Goal: Task Accomplishment & Management: Manage account settings

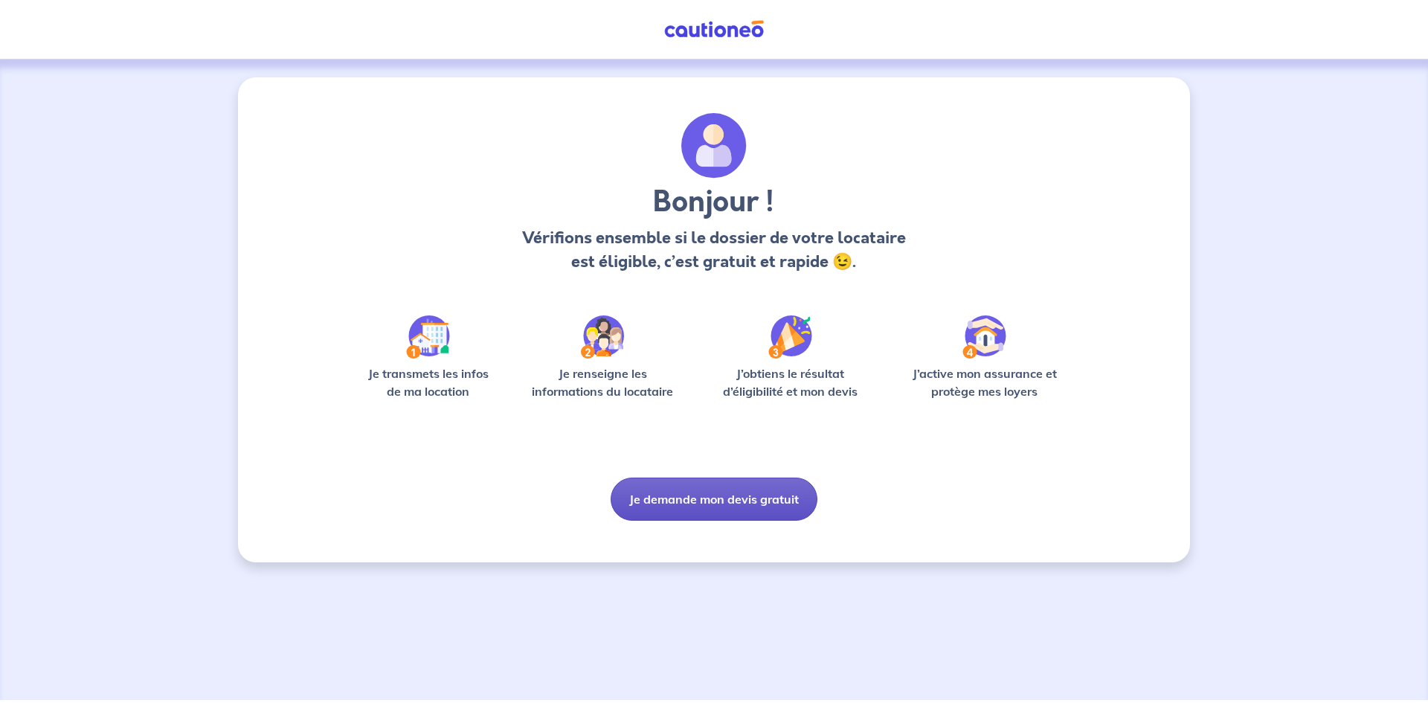
click at [771, 501] on button "Je demande mon devis gratuit" at bounding box center [714, 498] width 207 height 43
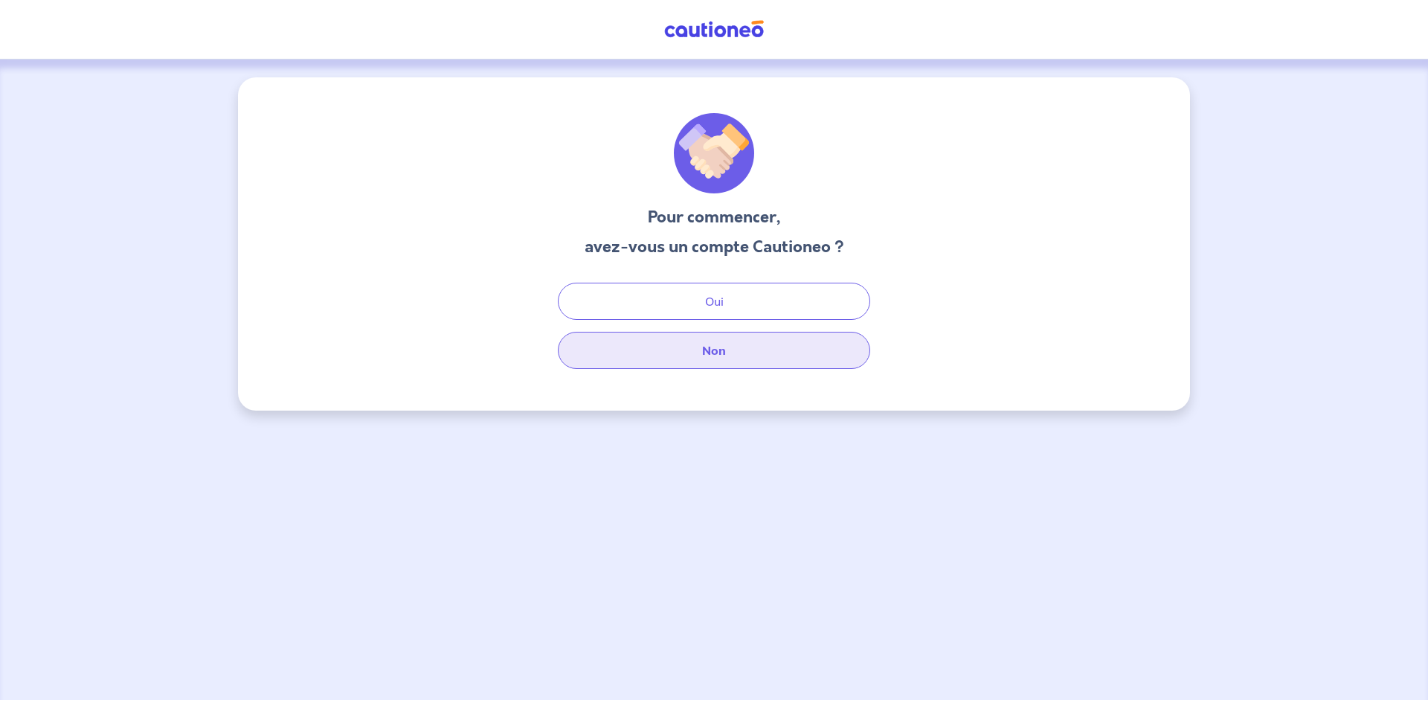
click at [762, 354] on button "Non" at bounding box center [714, 350] width 312 height 37
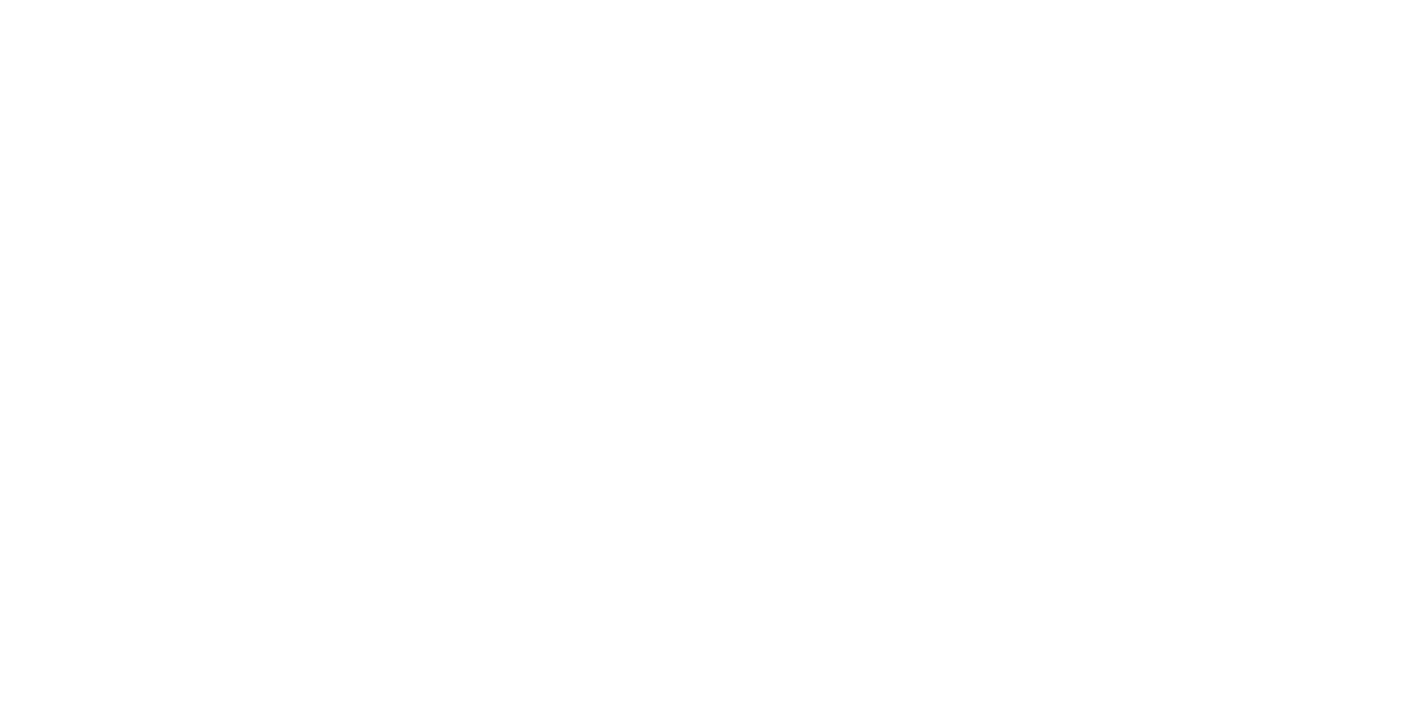
select select "FR"
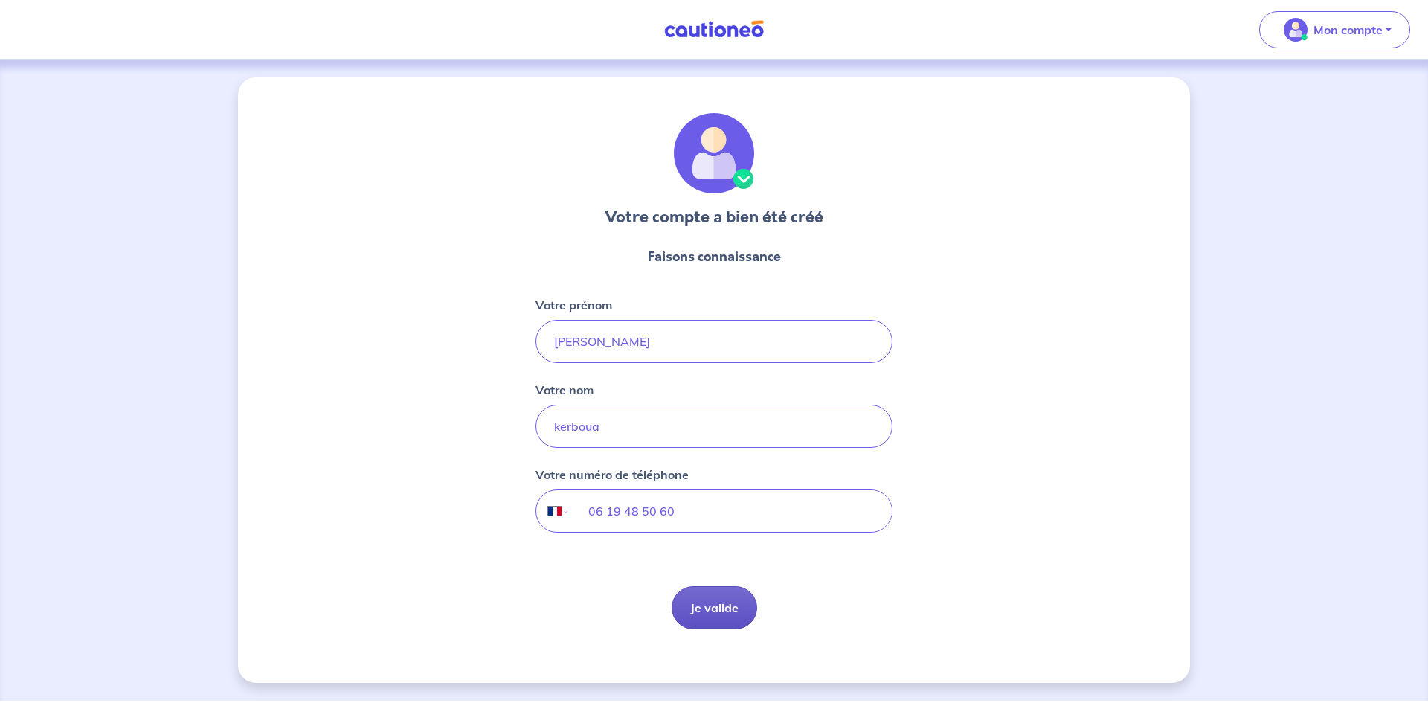
click at [730, 604] on button "Je valide" at bounding box center [715, 607] width 86 height 43
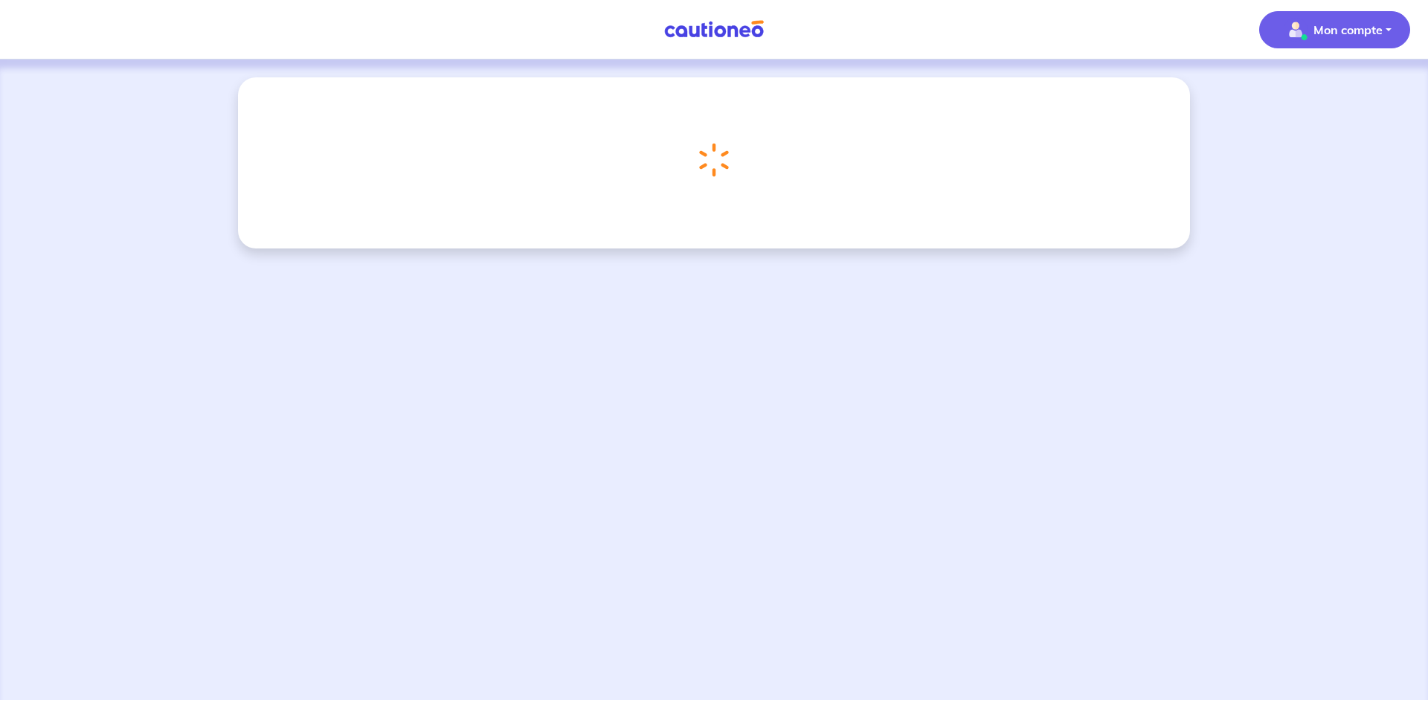
click at [1346, 42] on button "Mon compte" at bounding box center [1334, 29] width 151 height 37
click at [1345, 86] on link "Mes informations" at bounding box center [1320, 92] width 120 height 24
click at [1345, 86] on div "Chargement..." at bounding box center [714, 379] width 1428 height 640
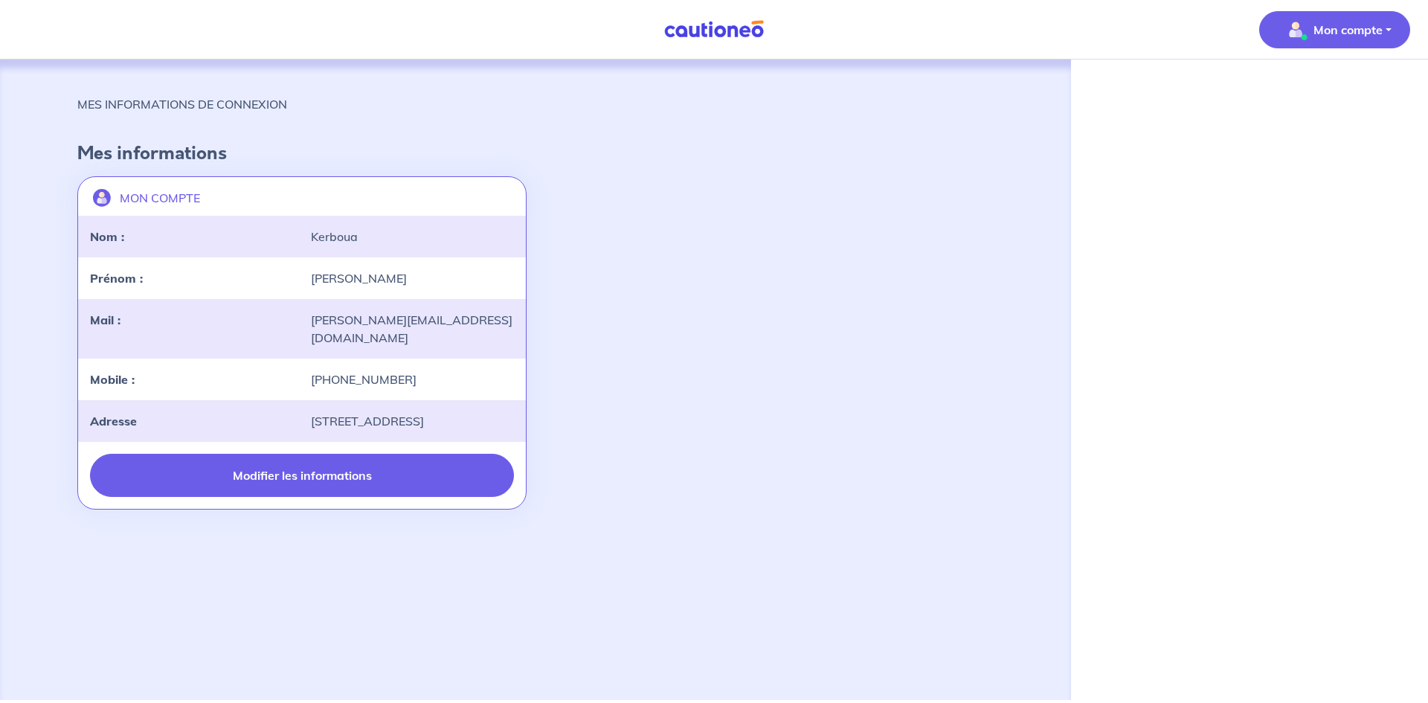
click at [299, 457] on button "Modifier les informations" at bounding box center [302, 475] width 424 height 43
select select "FR"
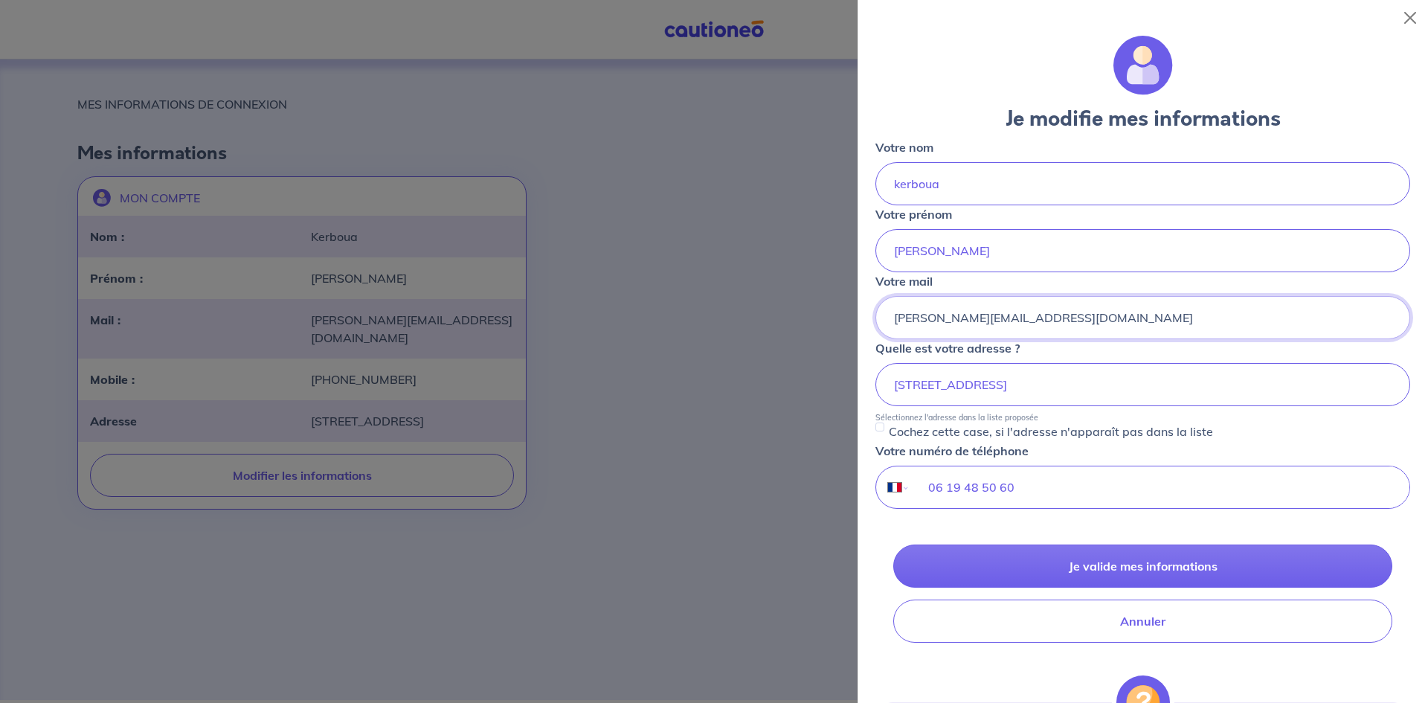
click at [1011, 312] on input "nadia.k@gmx.fr" at bounding box center [1142, 317] width 535 height 43
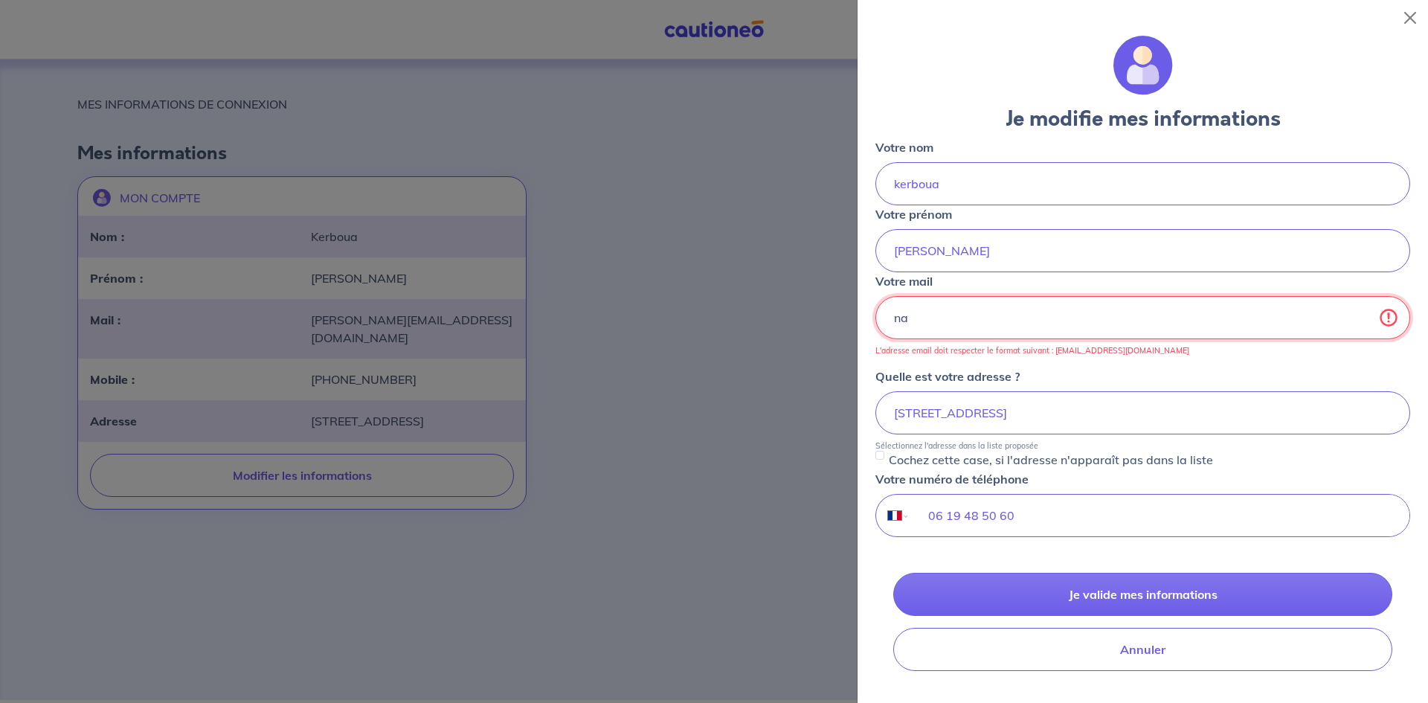
type input "n"
type input "nadiamammeri@gmx.fr"
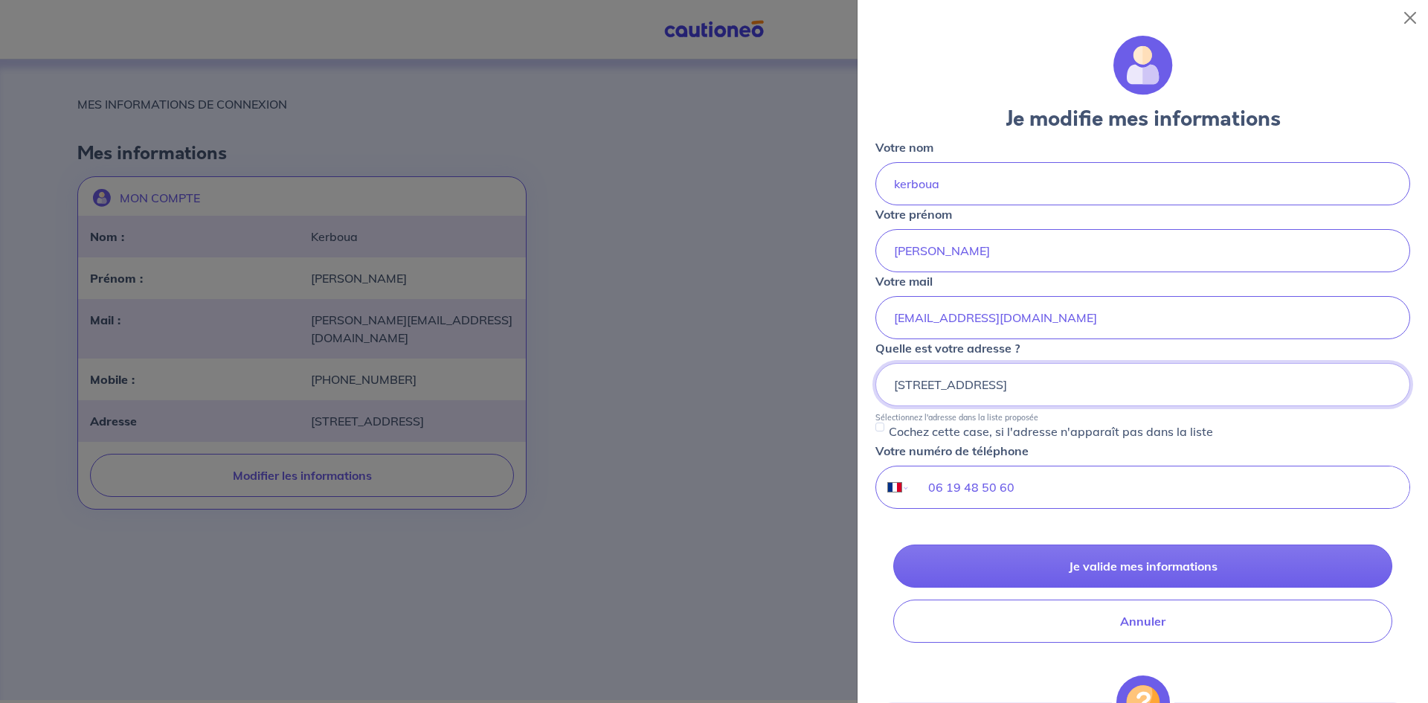
click at [908, 384] on input "60 Rue Liandier, 13008 Marseille" at bounding box center [1142, 384] width 535 height 43
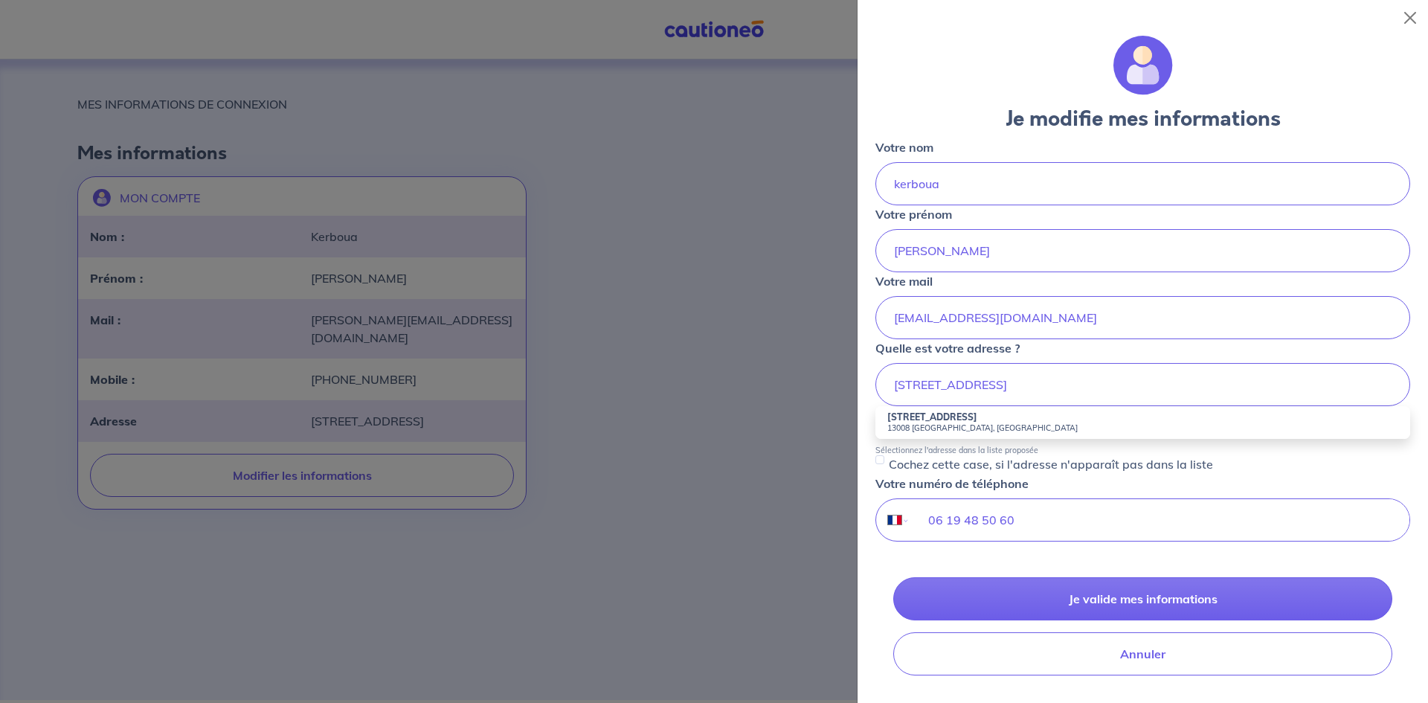
click at [980, 422] on small "13008 Marseille, France" at bounding box center [1142, 427] width 511 height 10
type input "36 Rue Liandier, 13008 Marseille, France"
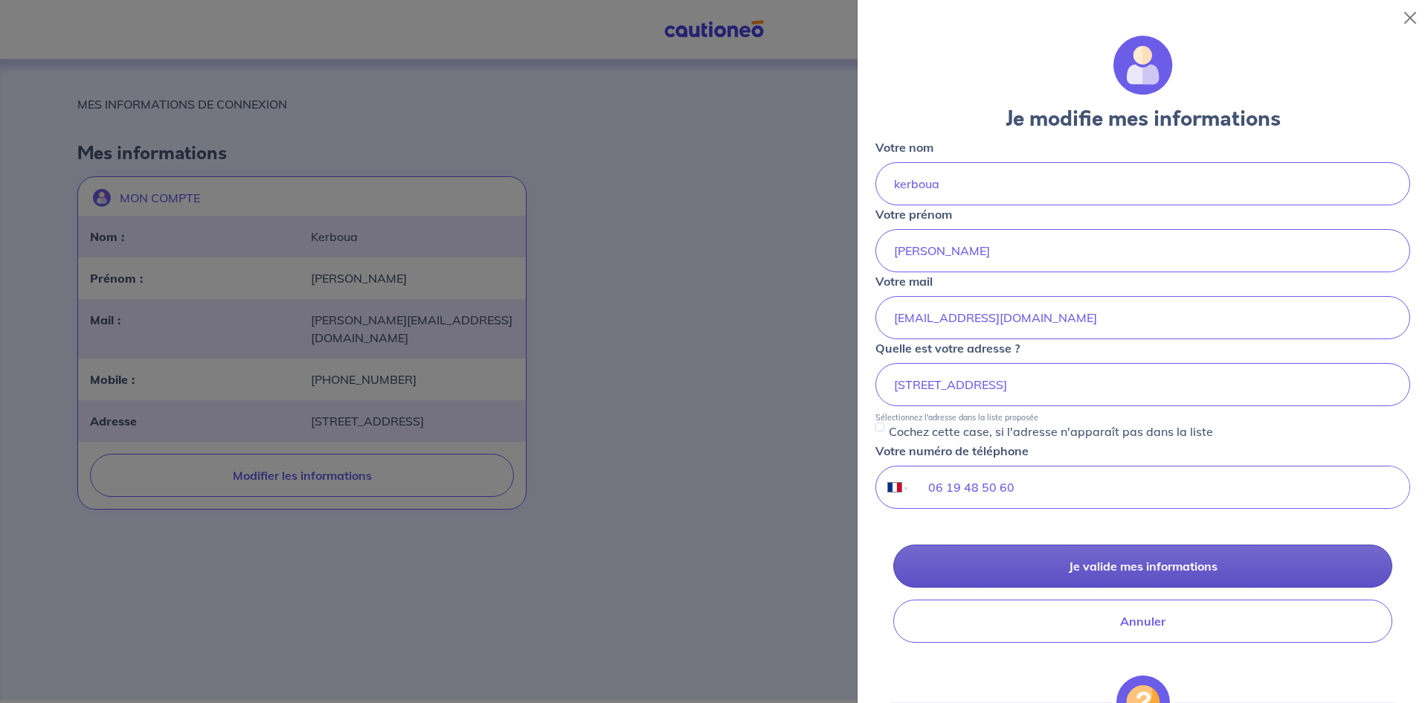
click at [1086, 575] on button "Je valide mes informations" at bounding box center [1142, 565] width 499 height 43
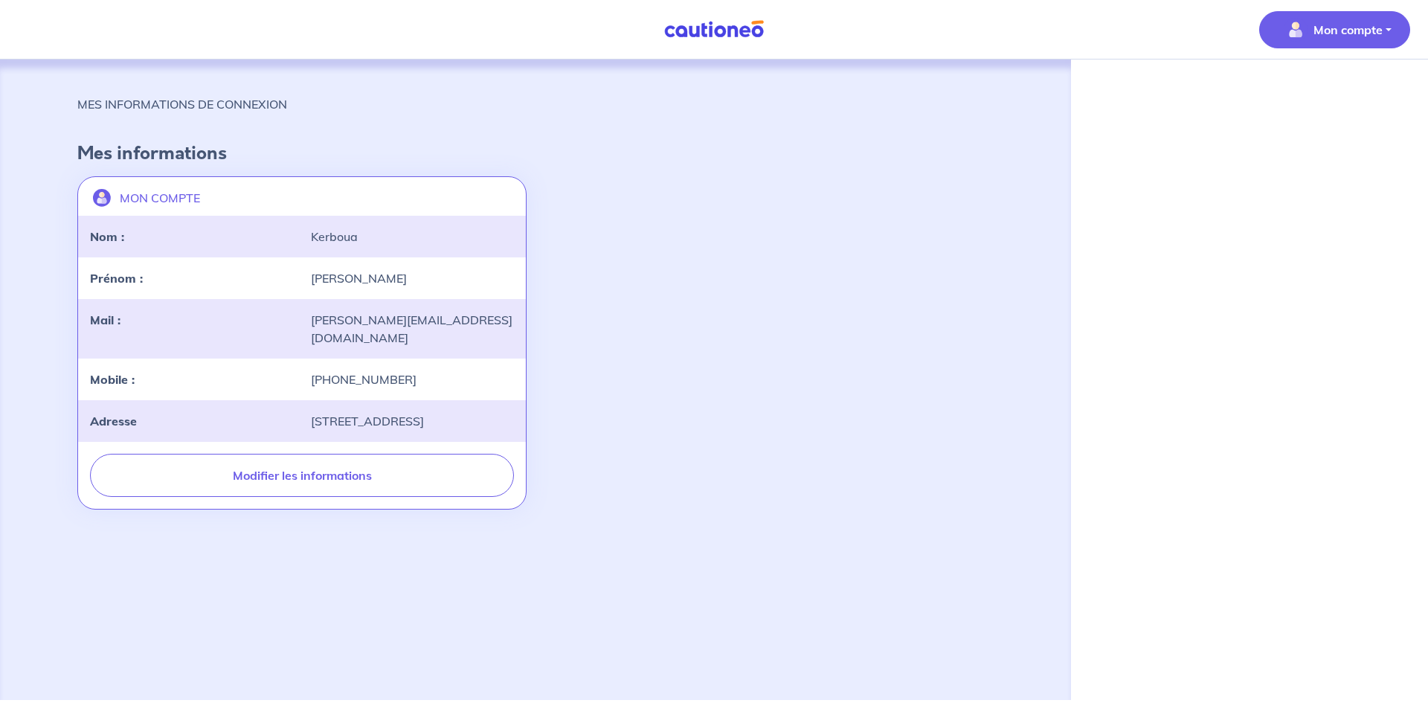
click at [1359, 33] on p "Mon compte" at bounding box center [1347, 30] width 69 height 18
click at [1427, 245] on div "Mon compte Mes informations Me déconnecter Me déconnecter MES INFORMATIONS DE C…" at bounding box center [714, 350] width 1428 height 700
click at [1329, 22] on p "Mon compte" at bounding box center [1347, 30] width 69 height 18
click at [731, 31] on img at bounding box center [714, 29] width 112 height 19
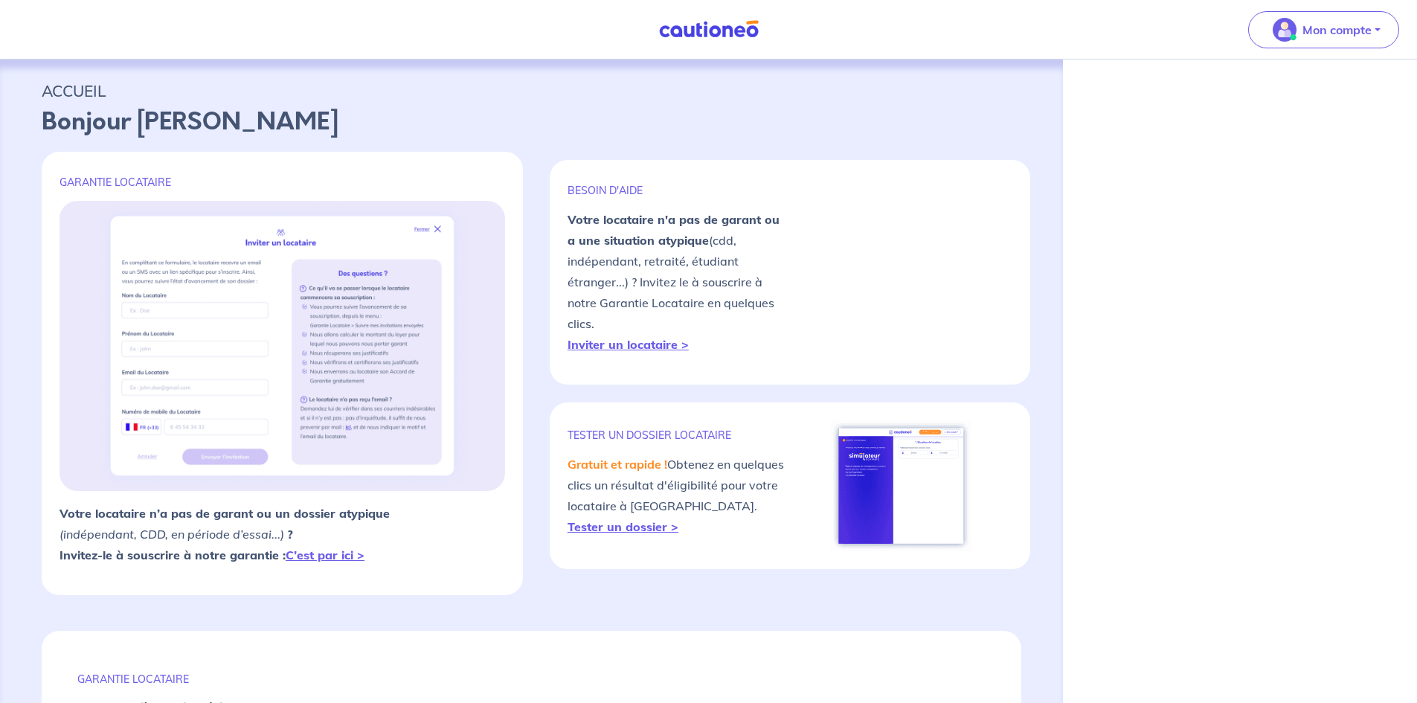
select select "FR"
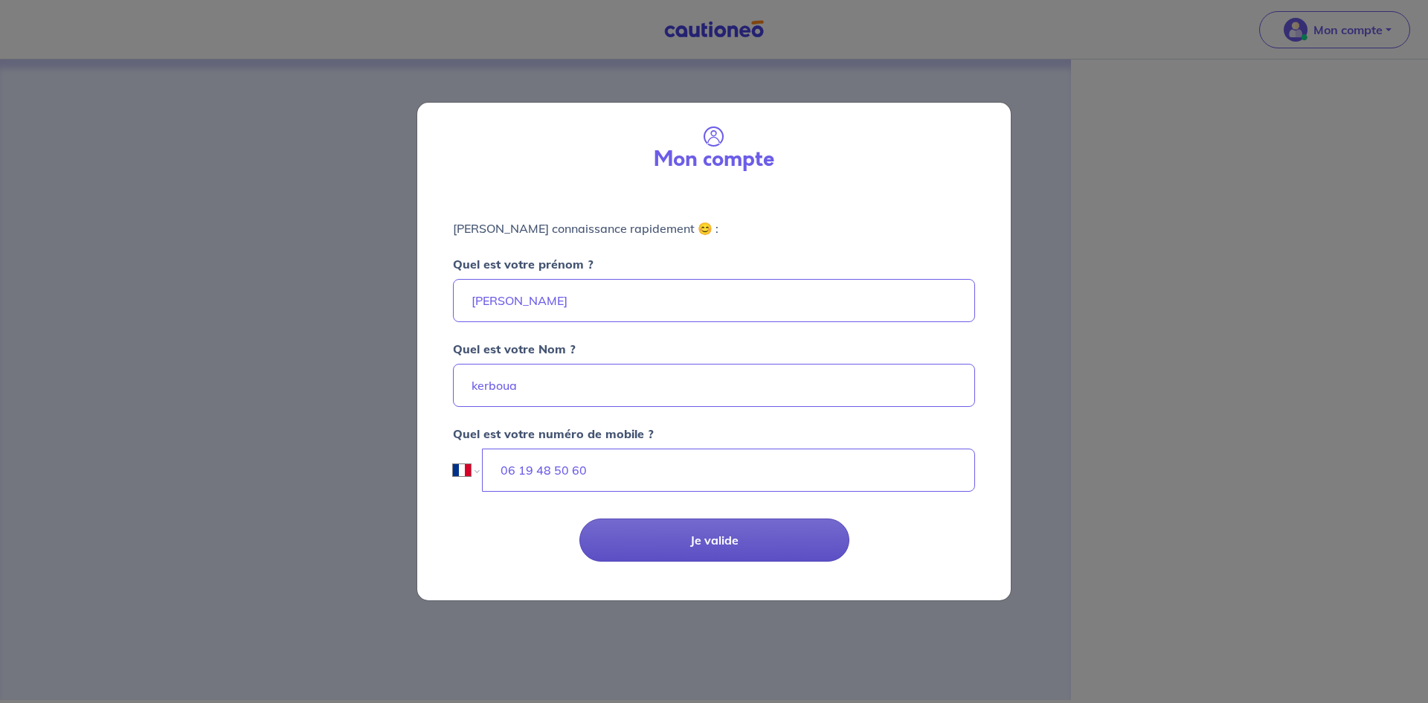
click at [718, 534] on button "Je valide" at bounding box center [714, 539] width 270 height 43
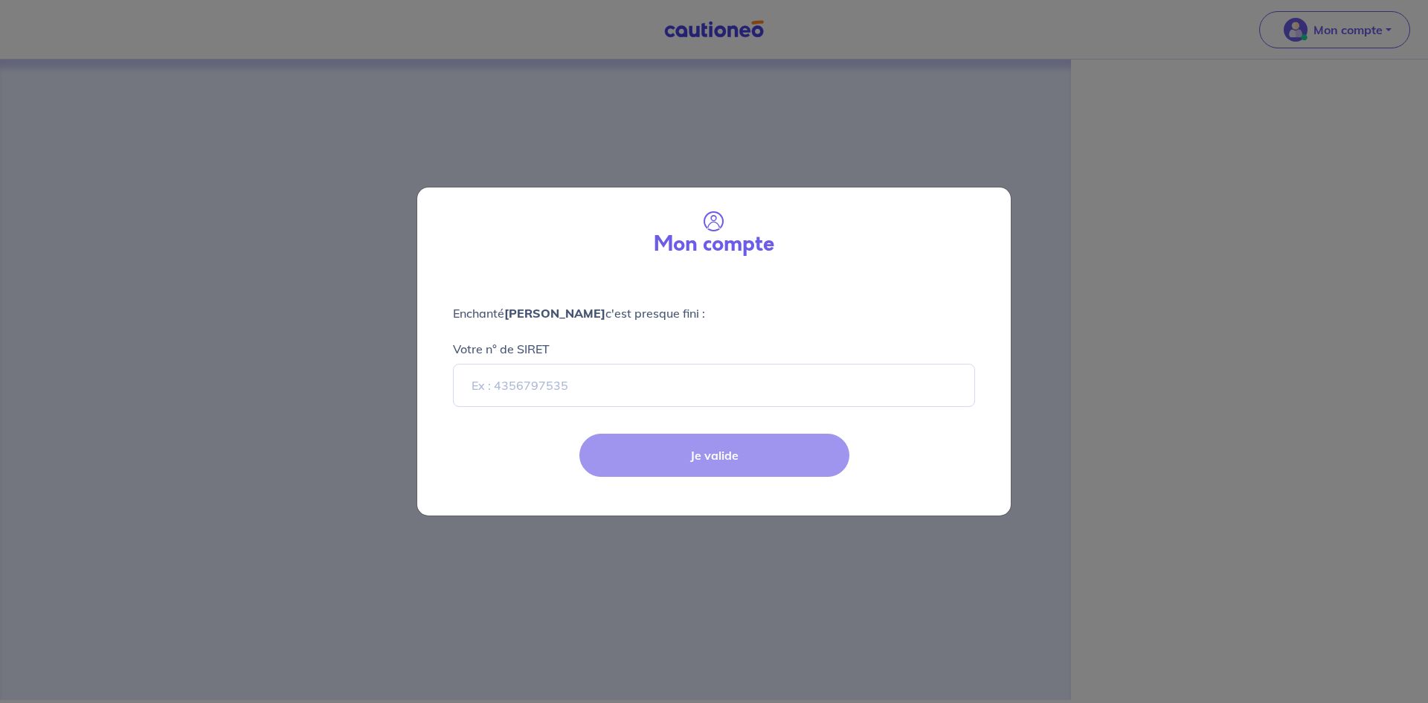
select select "FR"
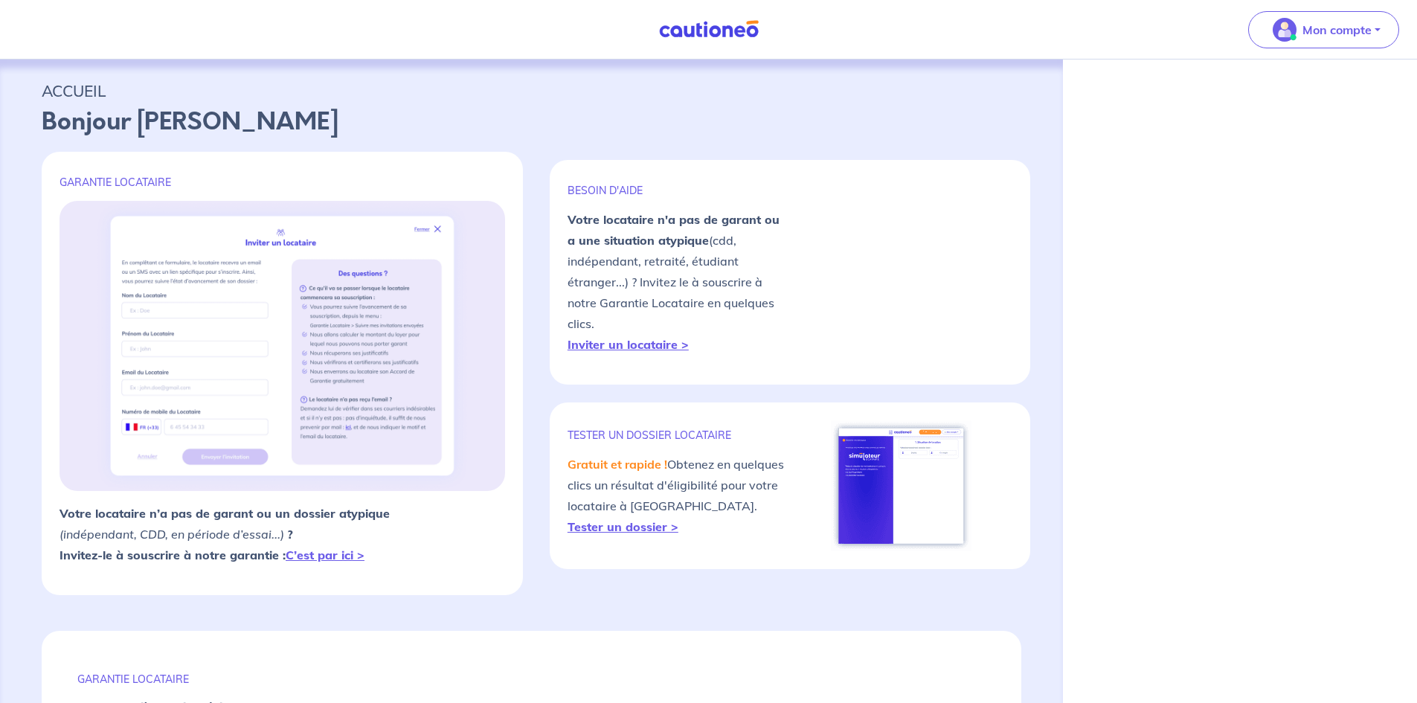
select select "FR"
